Goal: Transaction & Acquisition: Purchase product/service

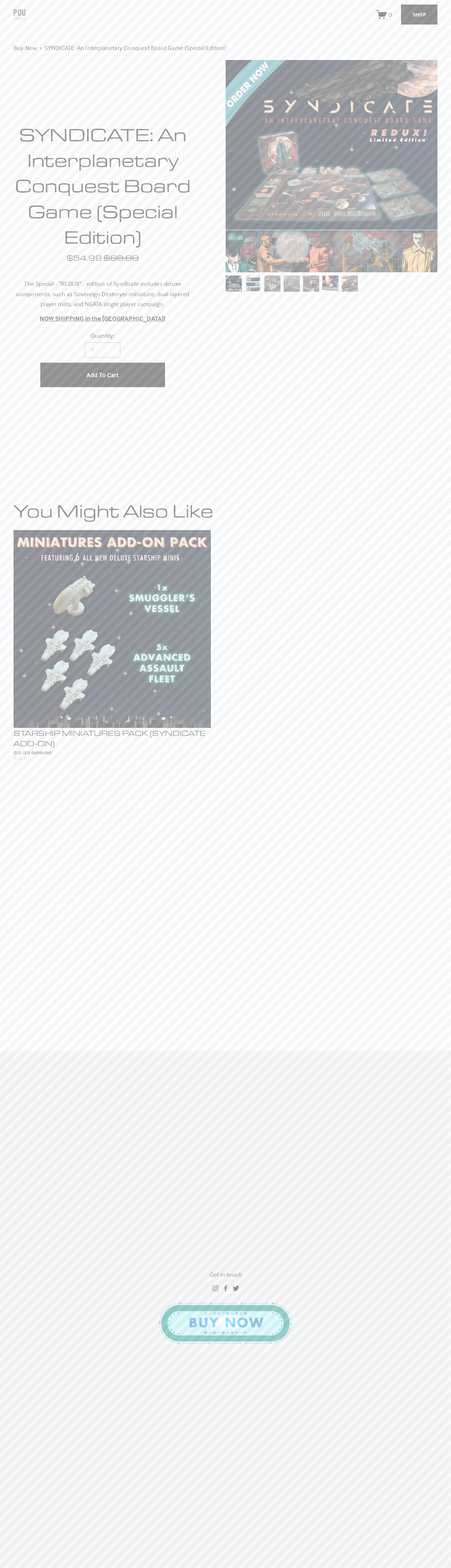
click at [102, 375] on span "Add to Cart" at bounding box center [102, 375] width 32 height 8
click at [385, 15] on icon "One item in cart" at bounding box center [383, 15] width 8 height 4
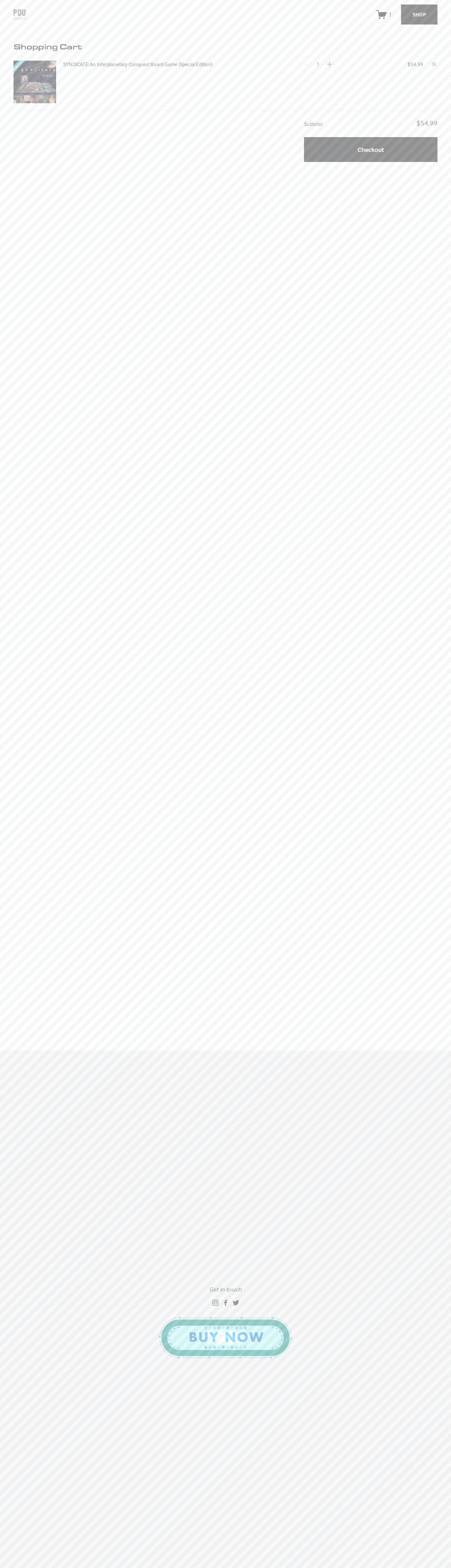
click at [371, 150] on button "Checkout" at bounding box center [371, 149] width 134 height 24
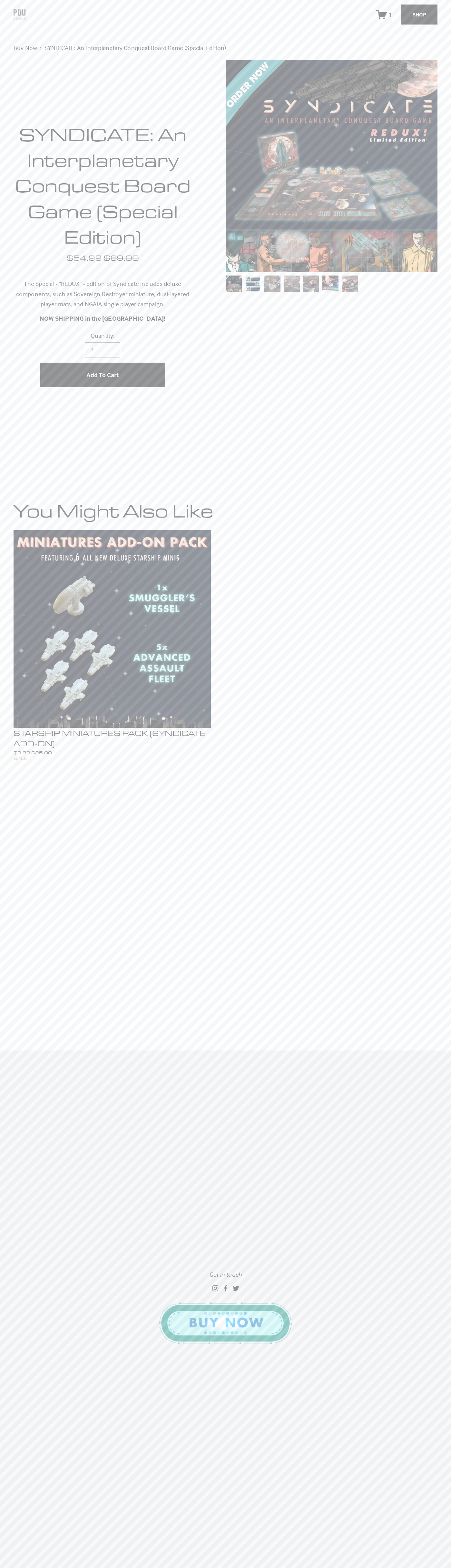
click at [385, 15] on icon "One item in cart" at bounding box center [383, 15] width 8 height 4
